Goal: Book appointment/travel/reservation

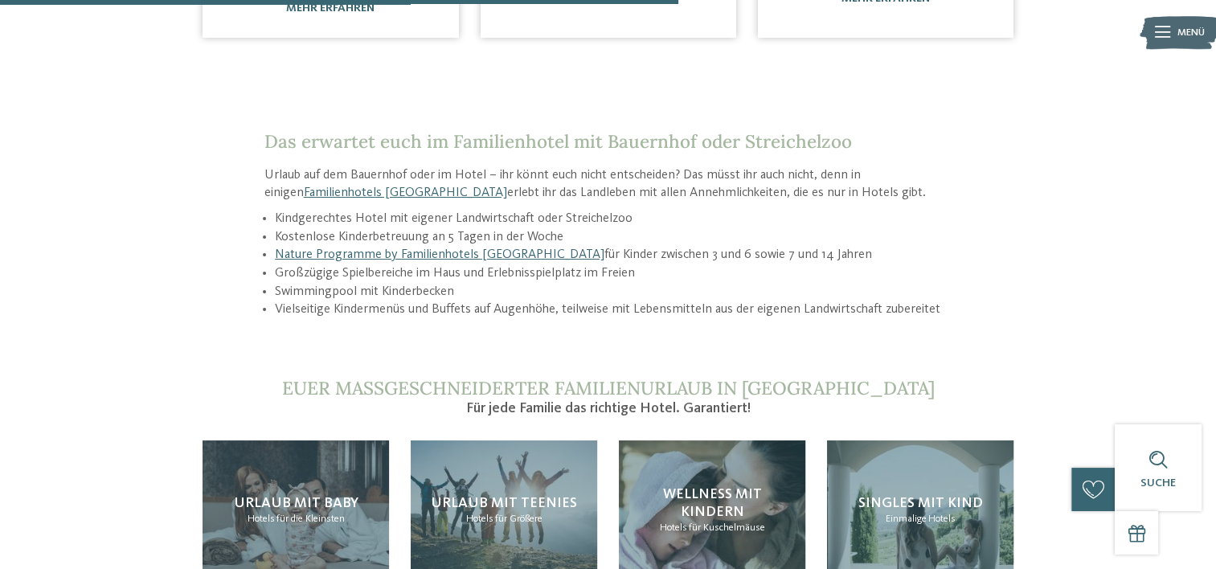
scroll to position [1225, 0]
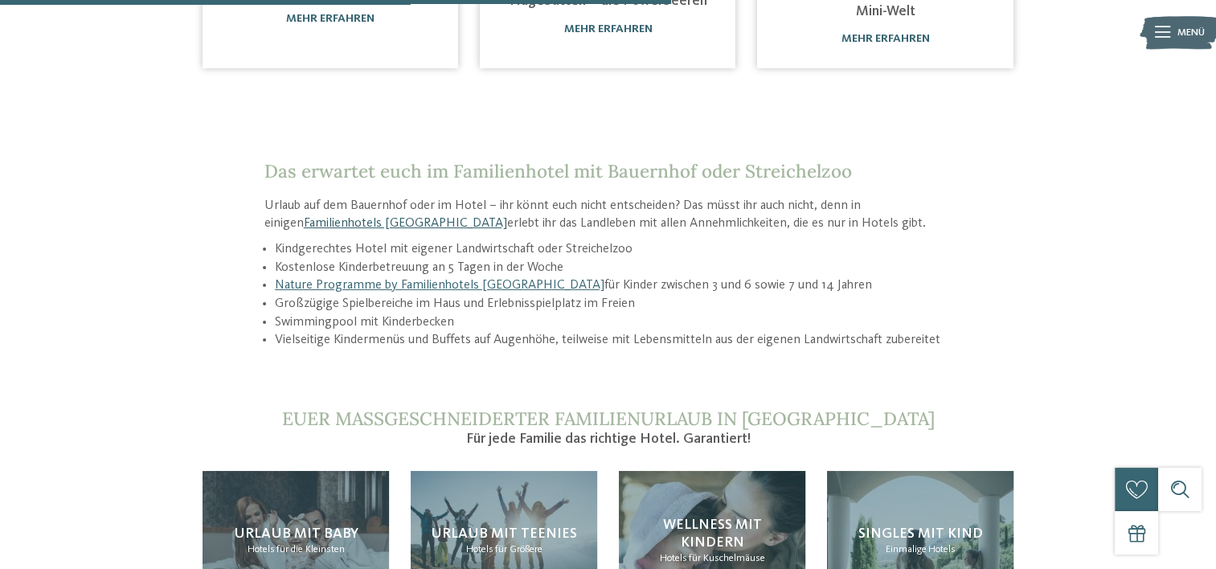
click at [349, 217] on link "Familienhotels [GEOGRAPHIC_DATA]" at bounding box center [405, 223] width 203 height 13
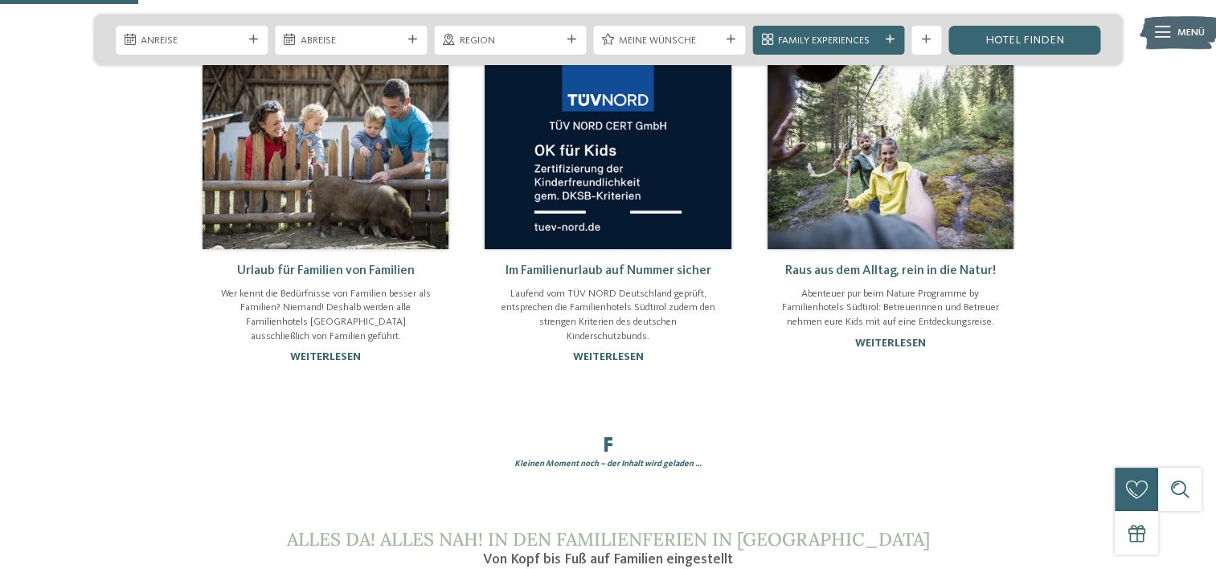
scroll to position [239, 0]
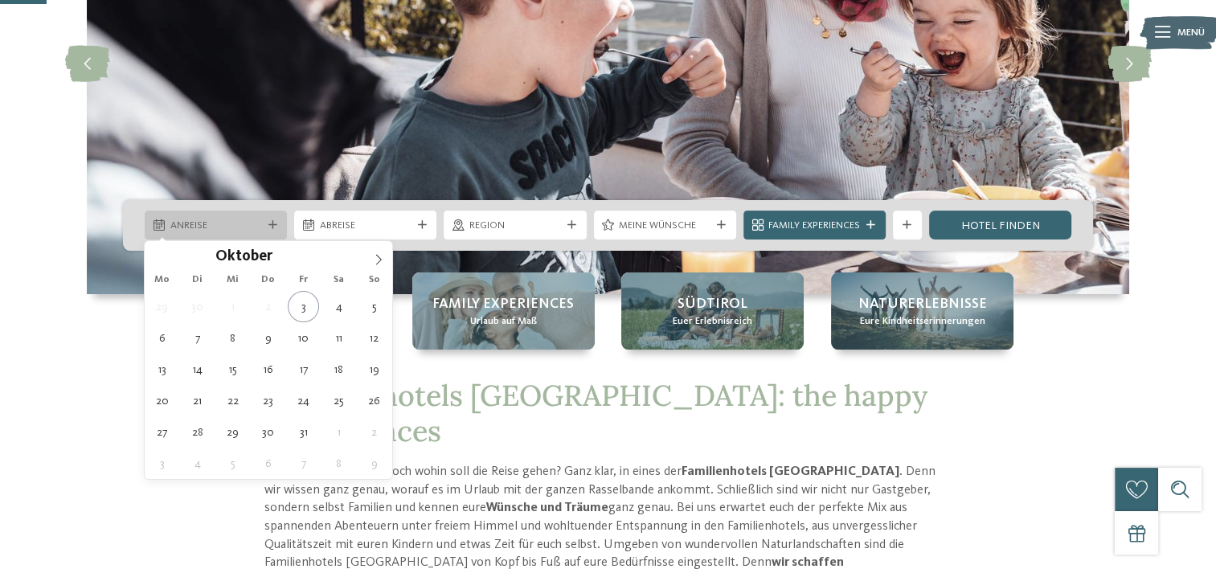
click at [267, 227] on div at bounding box center [272, 225] width 14 height 9
click at [377, 256] on icon at bounding box center [378, 259] width 11 height 11
type input "****"
click at [376, 256] on icon at bounding box center [378, 259] width 11 height 11
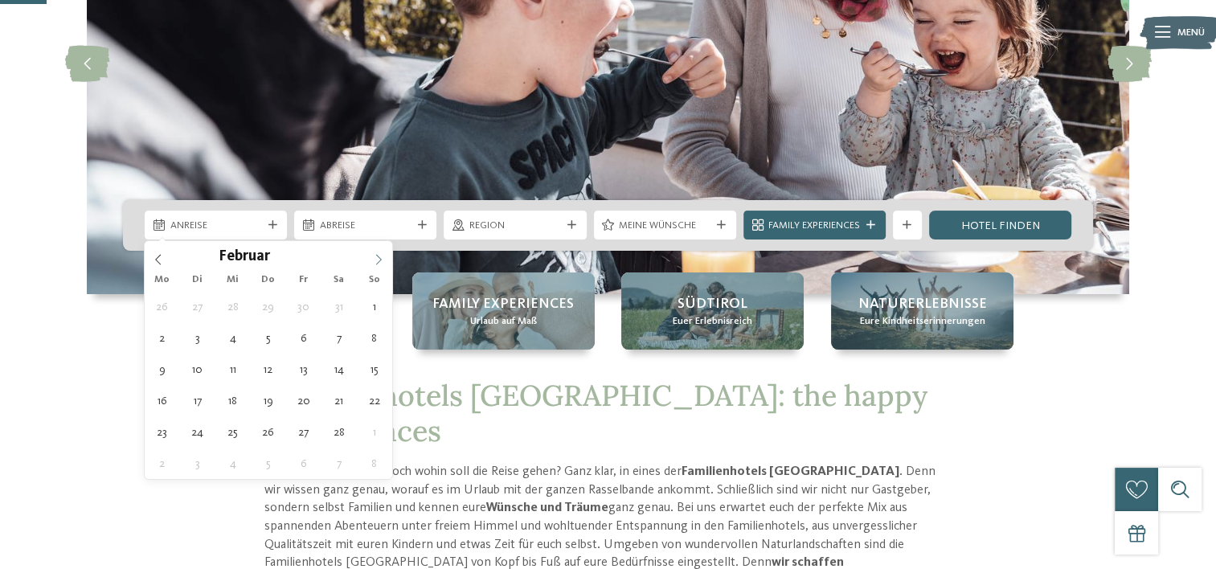
click at [376, 256] on icon at bounding box center [378, 259] width 11 height 11
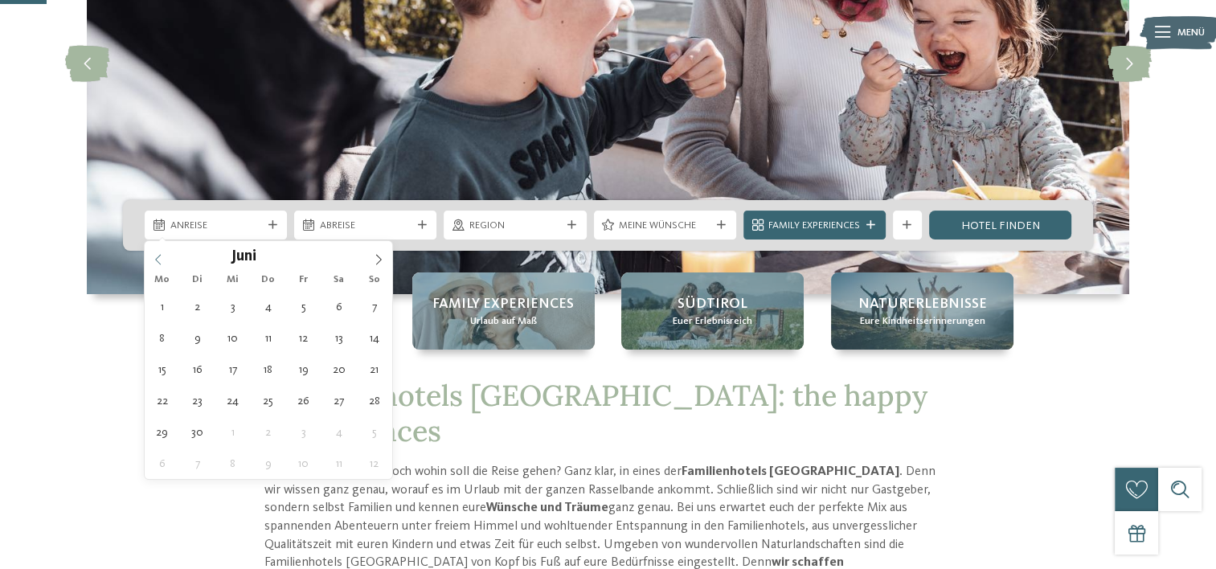
click at [162, 256] on icon at bounding box center [158, 259] width 11 height 11
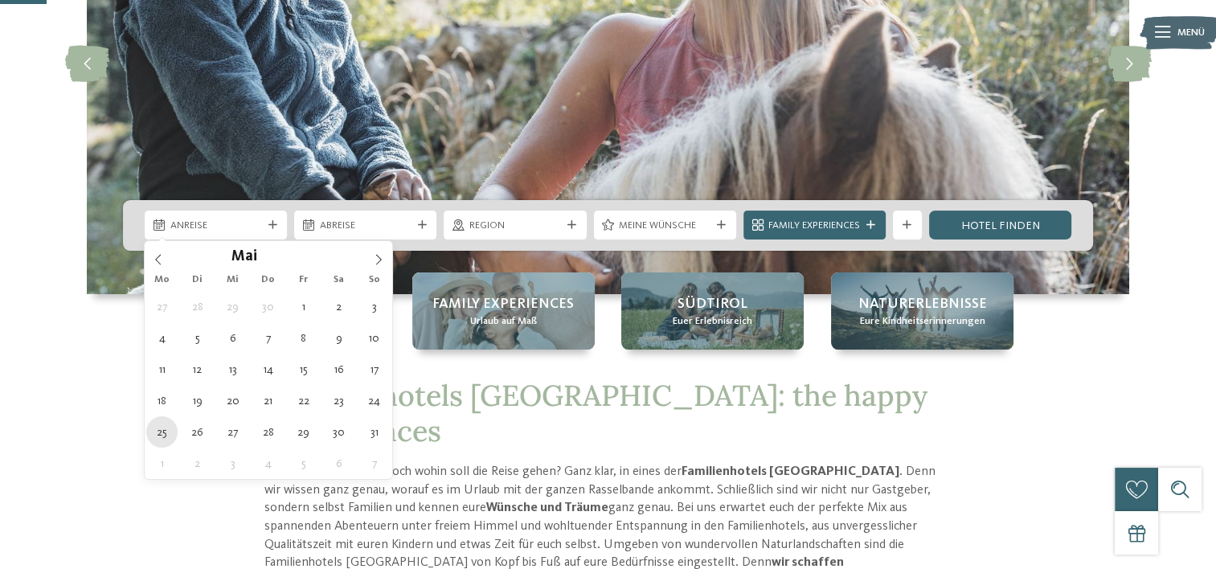
type div "25.05.2026"
type input "****"
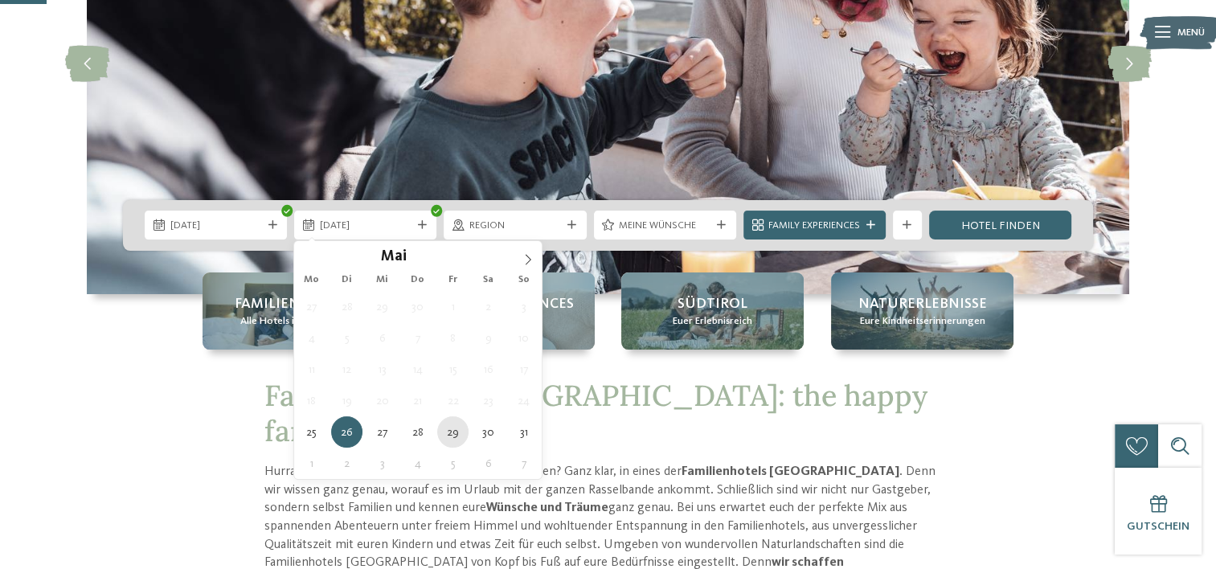
type div "29.05.2026"
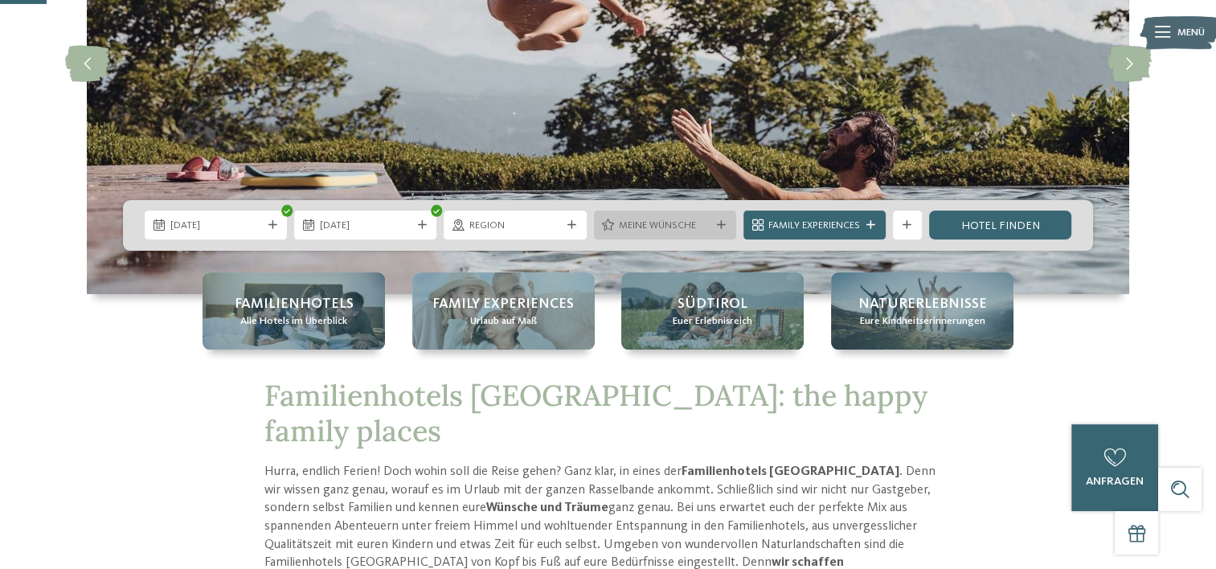
click at [723, 226] on icon at bounding box center [721, 225] width 9 height 9
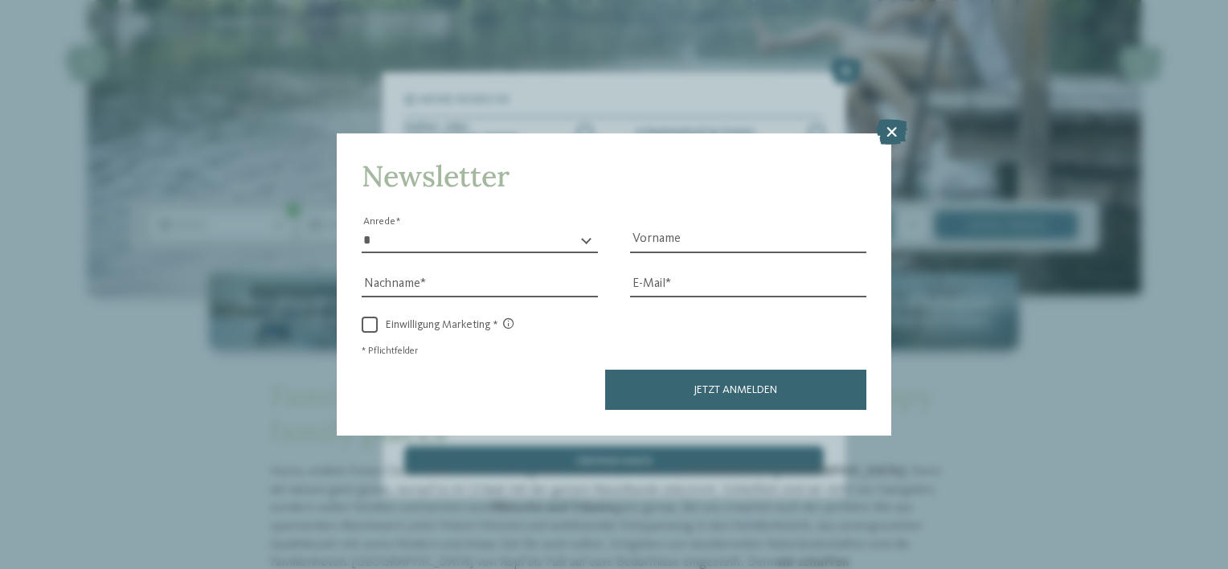
click at [884, 132] on icon at bounding box center [891, 133] width 31 height 26
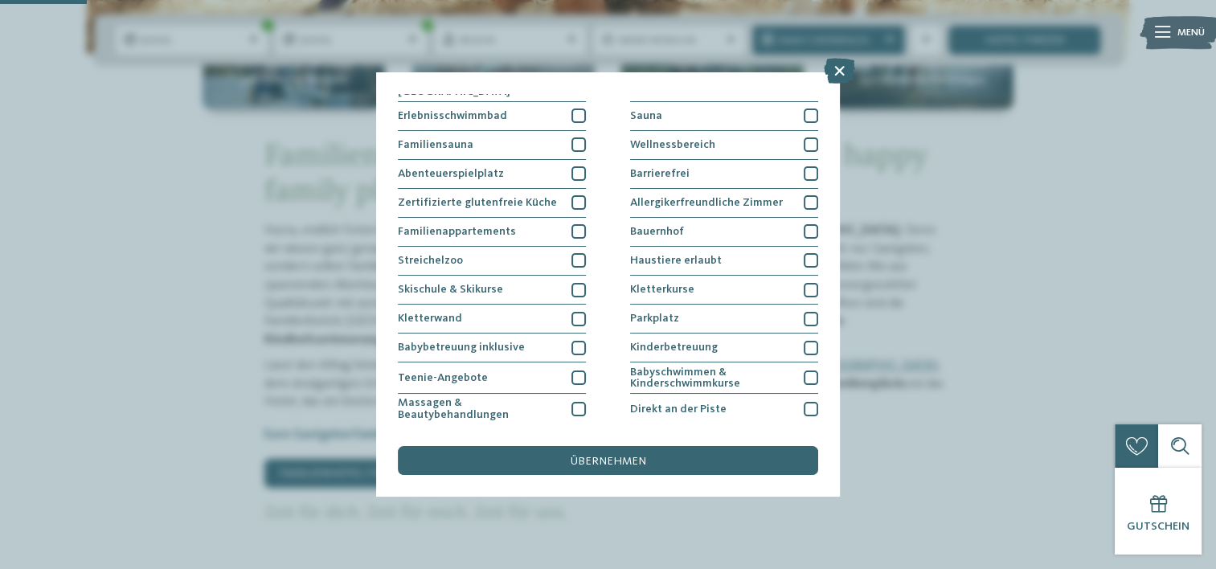
scroll to position [28, 0]
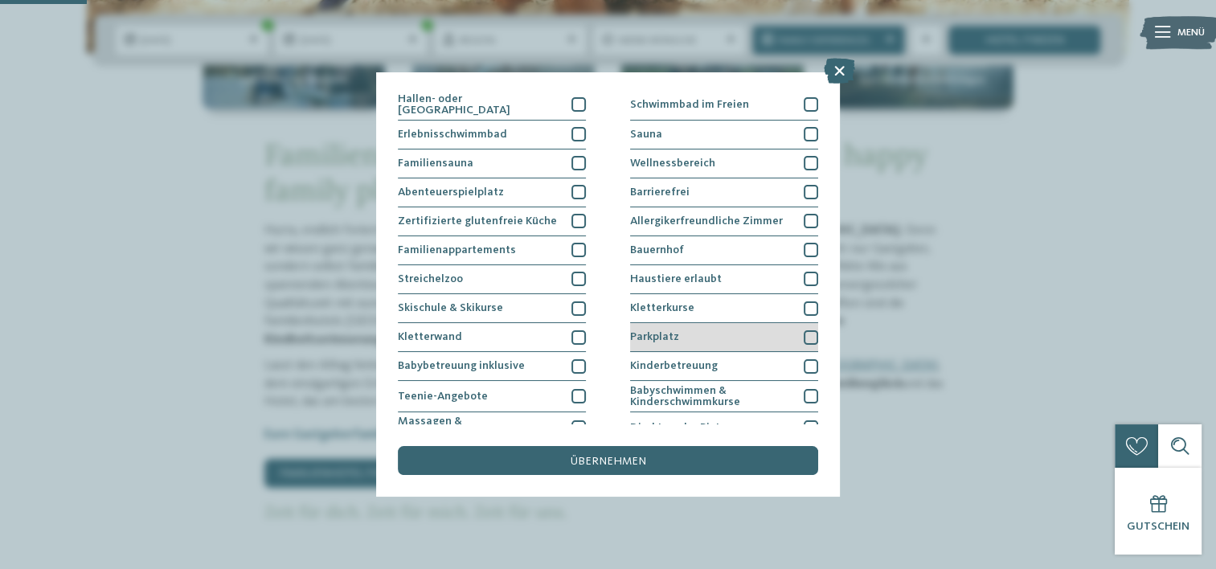
click at [807, 334] on div at bounding box center [811, 337] width 14 height 14
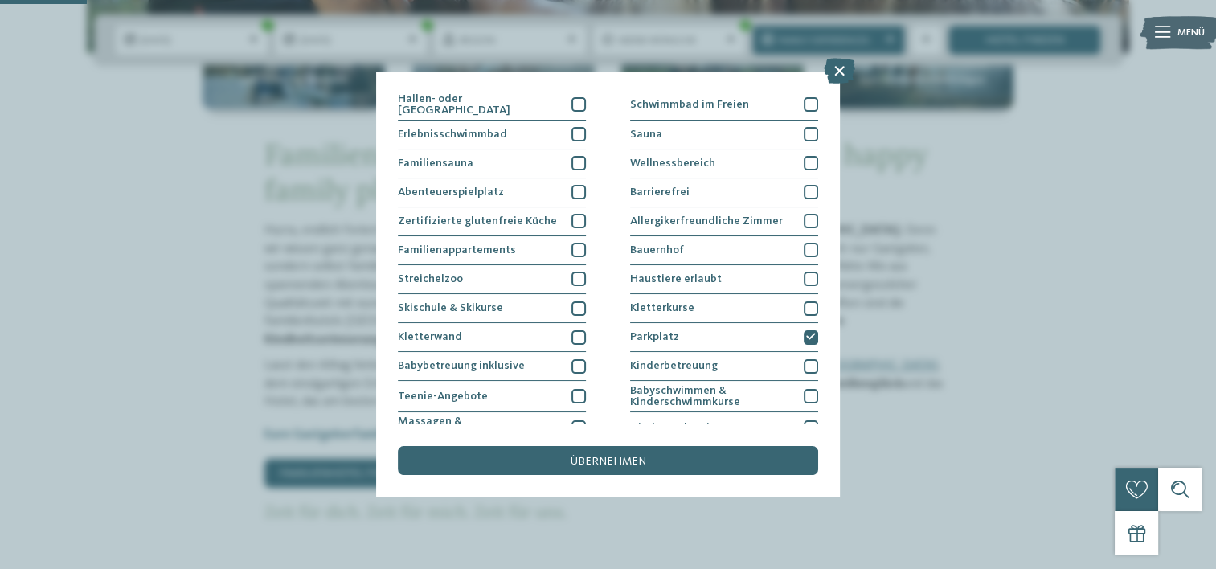
click at [637, 456] on span "übernehmen" at bounding box center [609, 461] width 76 height 11
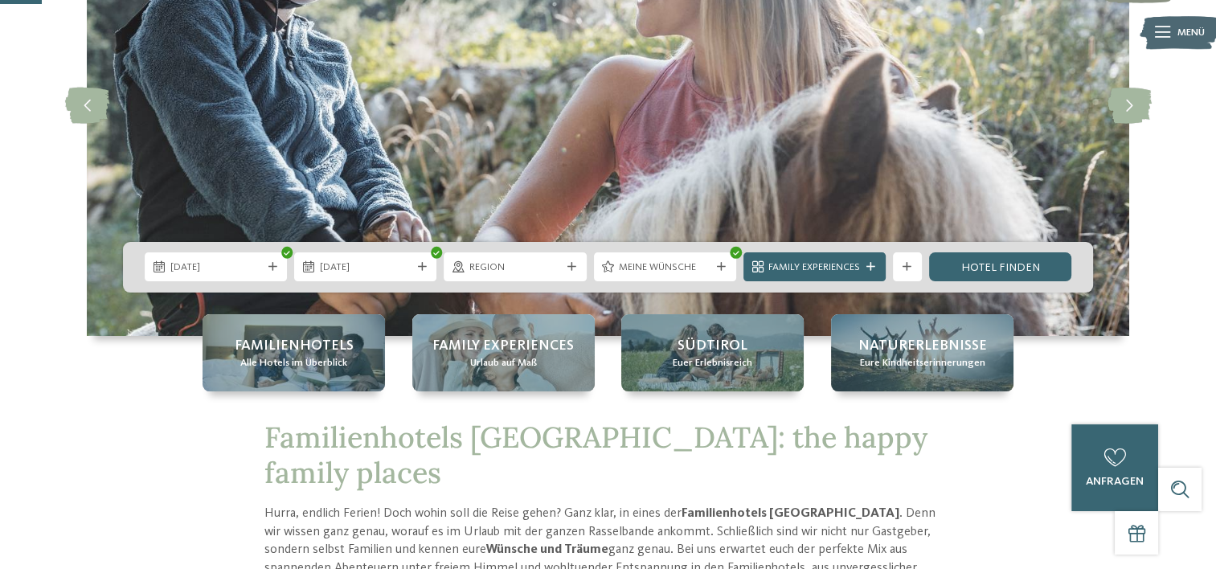
scroll to position [239, 0]
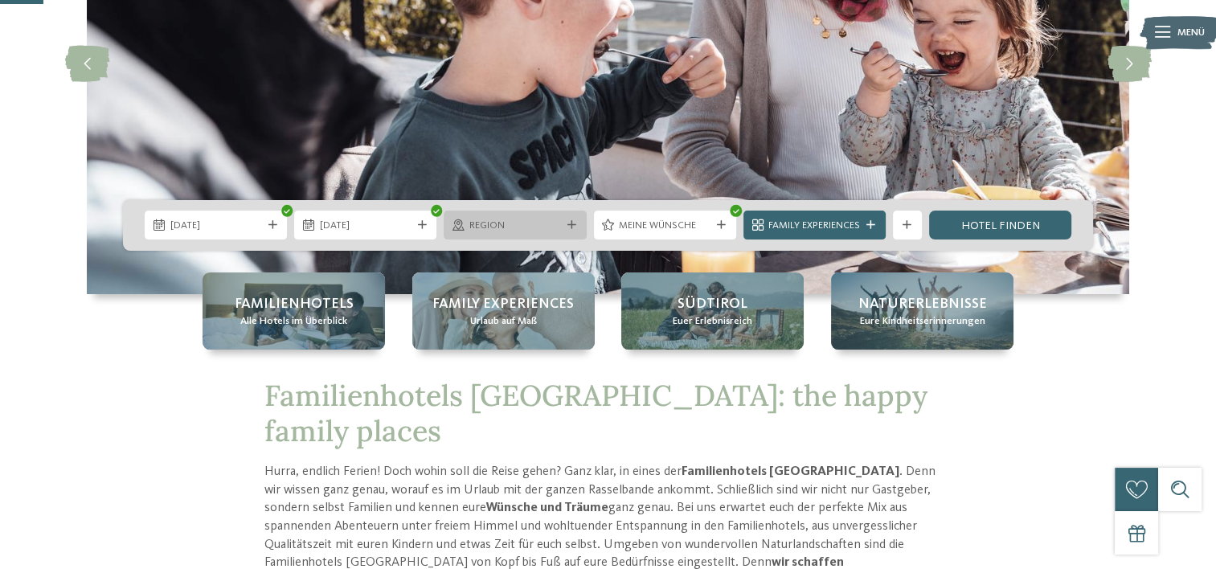
click at [564, 227] on div at bounding box center [571, 225] width 14 height 9
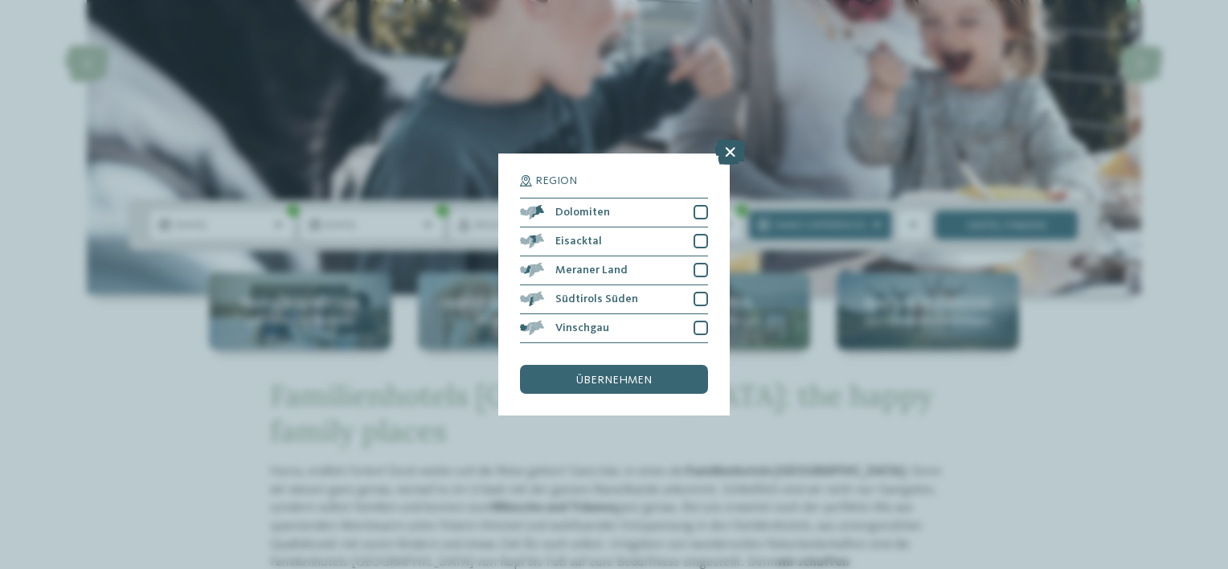
click at [727, 153] on icon at bounding box center [729, 152] width 31 height 26
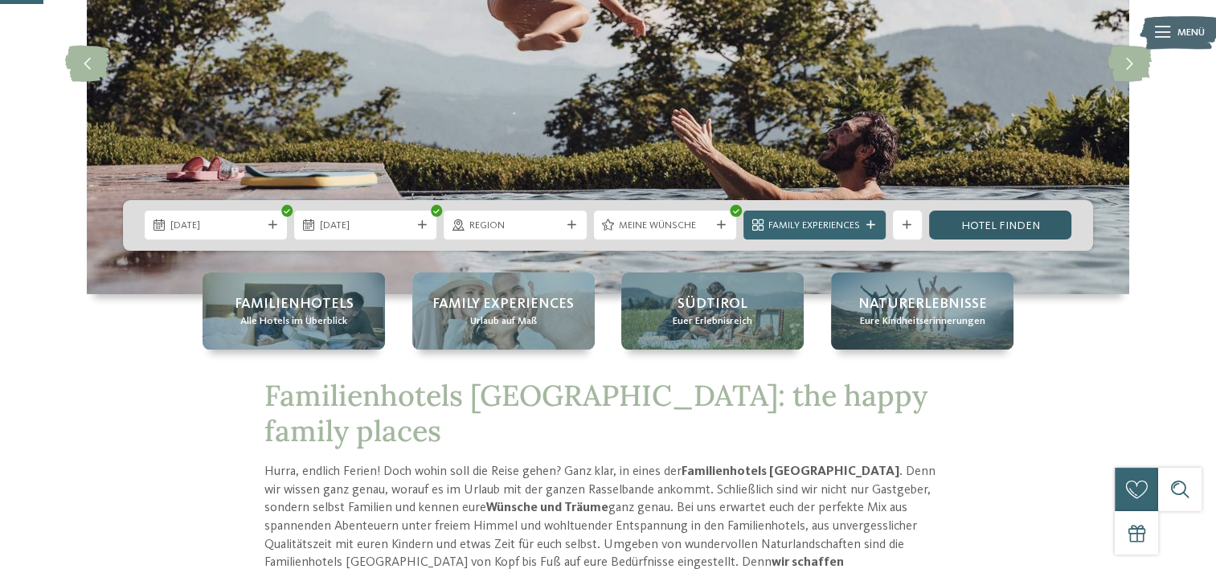
click at [985, 223] on link "Hotel finden" at bounding box center [1000, 225] width 142 height 29
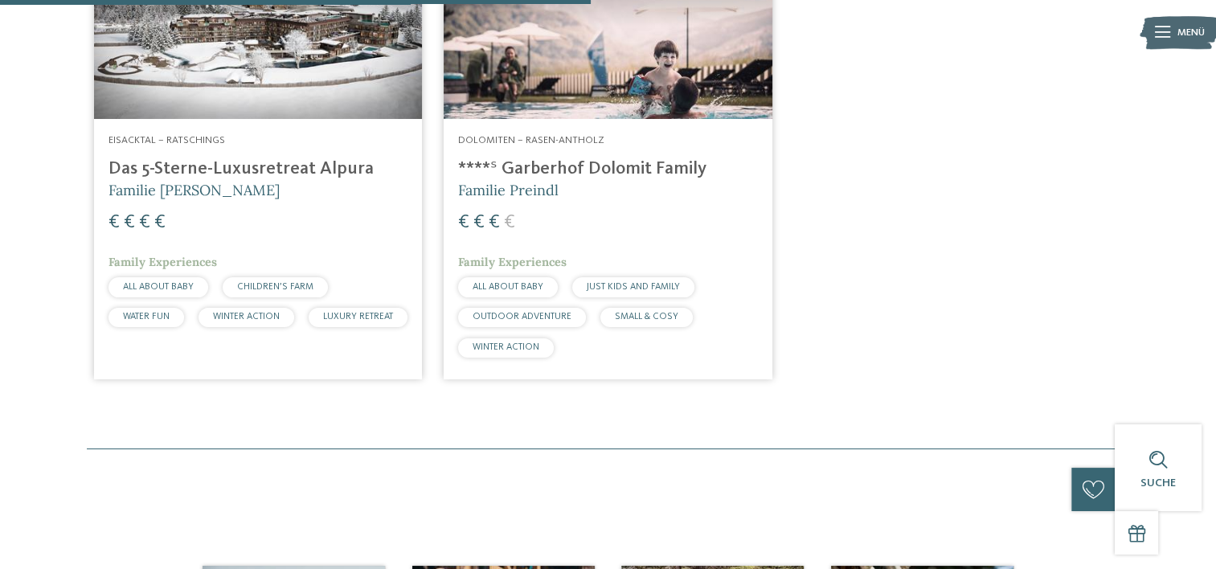
scroll to position [546, 0]
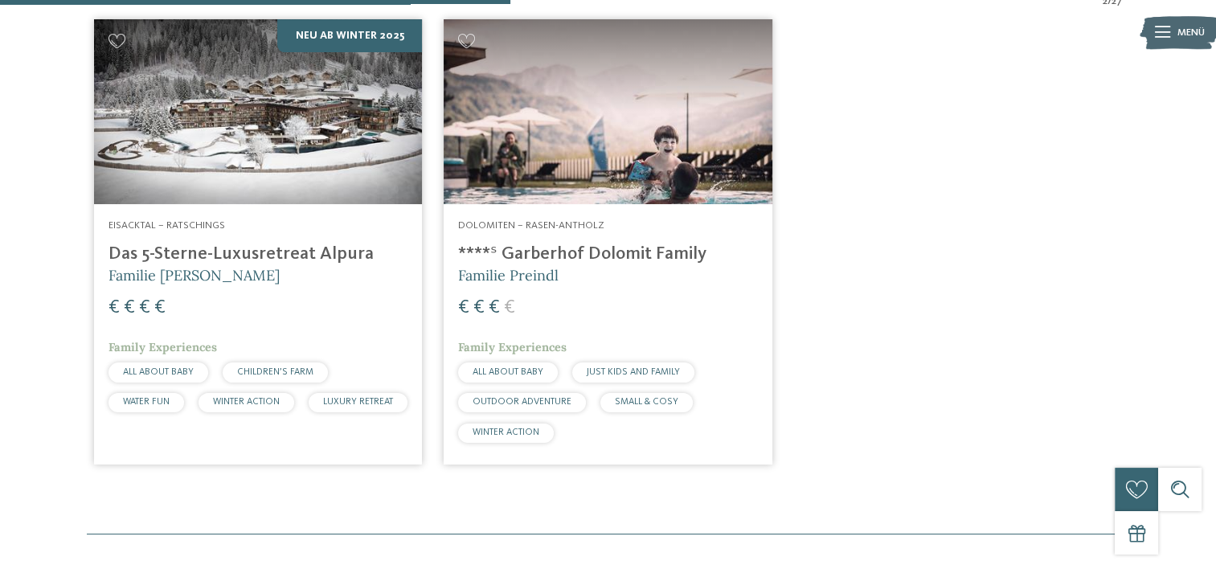
click at [669, 125] on img at bounding box center [608, 111] width 328 height 185
click at [538, 201] on img at bounding box center [608, 111] width 328 height 185
